Goal: Task Accomplishment & Management: Use online tool/utility

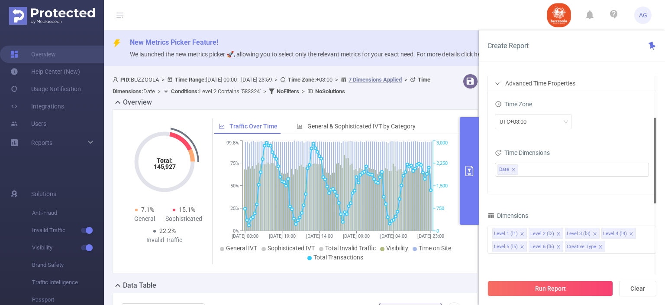
scroll to position [87, 0]
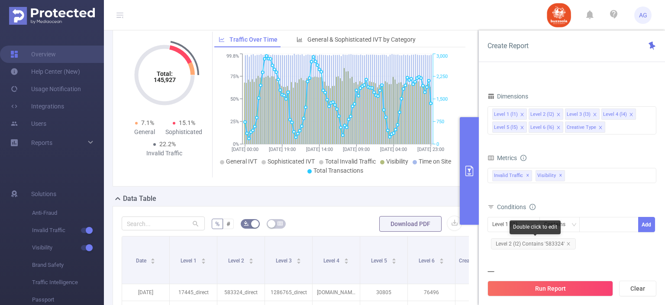
click at [560, 240] on span "Level 2 (l2) Contains '583324'" at bounding box center [533, 243] width 85 height 11
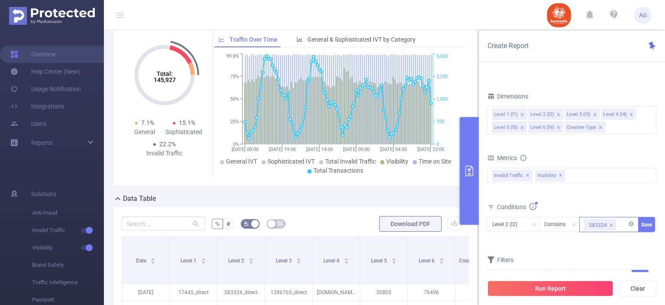
click at [611, 224] on icon "icon: close" at bounding box center [611, 224] width 3 height 3
click at [594, 228] on div "583324" at bounding box center [609, 224] width 50 height 14
paste input "590852"
type input "590852"
click at [608, 239] on li "590852" at bounding box center [609, 241] width 59 height 14
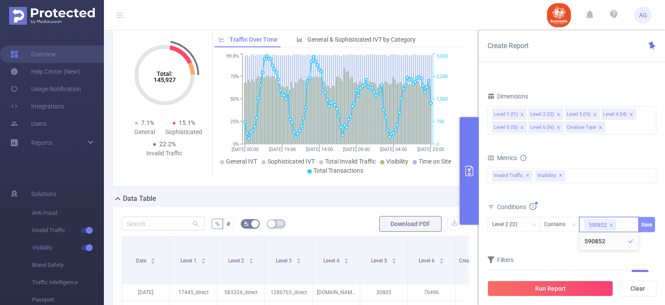
click at [648, 220] on button "Save" at bounding box center [646, 224] width 17 height 15
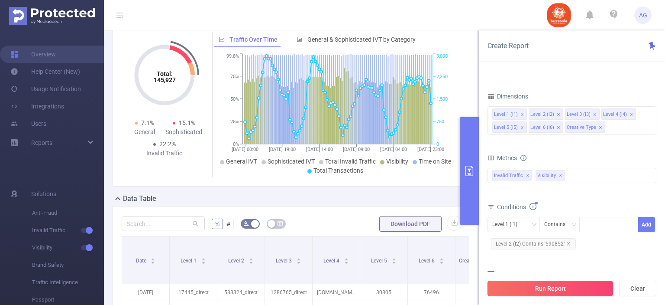
click at [543, 289] on button "Run Report" at bounding box center [551, 288] width 126 height 16
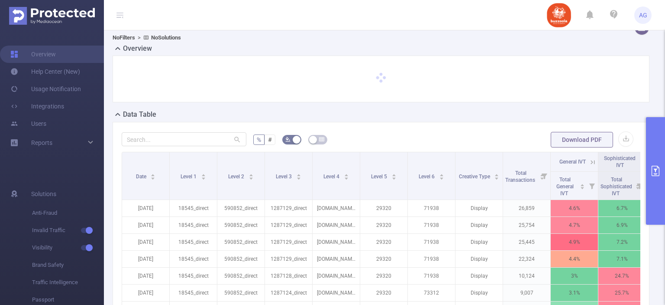
scroll to position [87, 0]
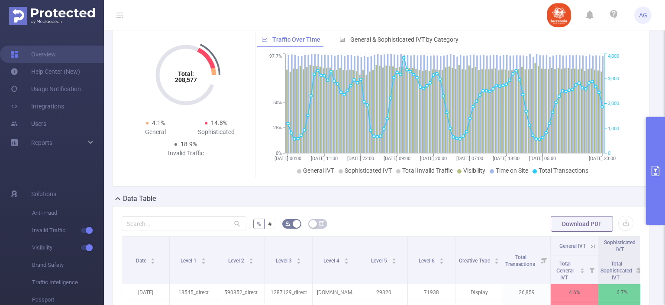
click at [493, 201] on div "Data Table" at bounding box center [385, 199] width 544 height 12
click at [620, 227] on button "button" at bounding box center [626, 222] width 15 height 15
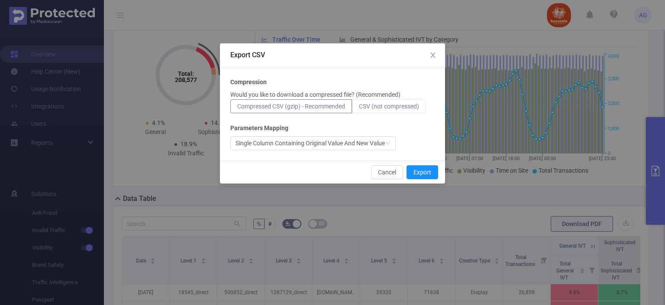
click at [393, 104] on span "CSV (not compressed)" at bounding box center [389, 106] width 60 height 7
click at [359, 108] on input "CSV (not compressed)" at bounding box center [359, 108] width 0 height 0
click at [427, 172] on button "Export" at bounding box center [423, 172] width 32 height 14
